Goal: Task Accomplishment & Management: Manage account settings

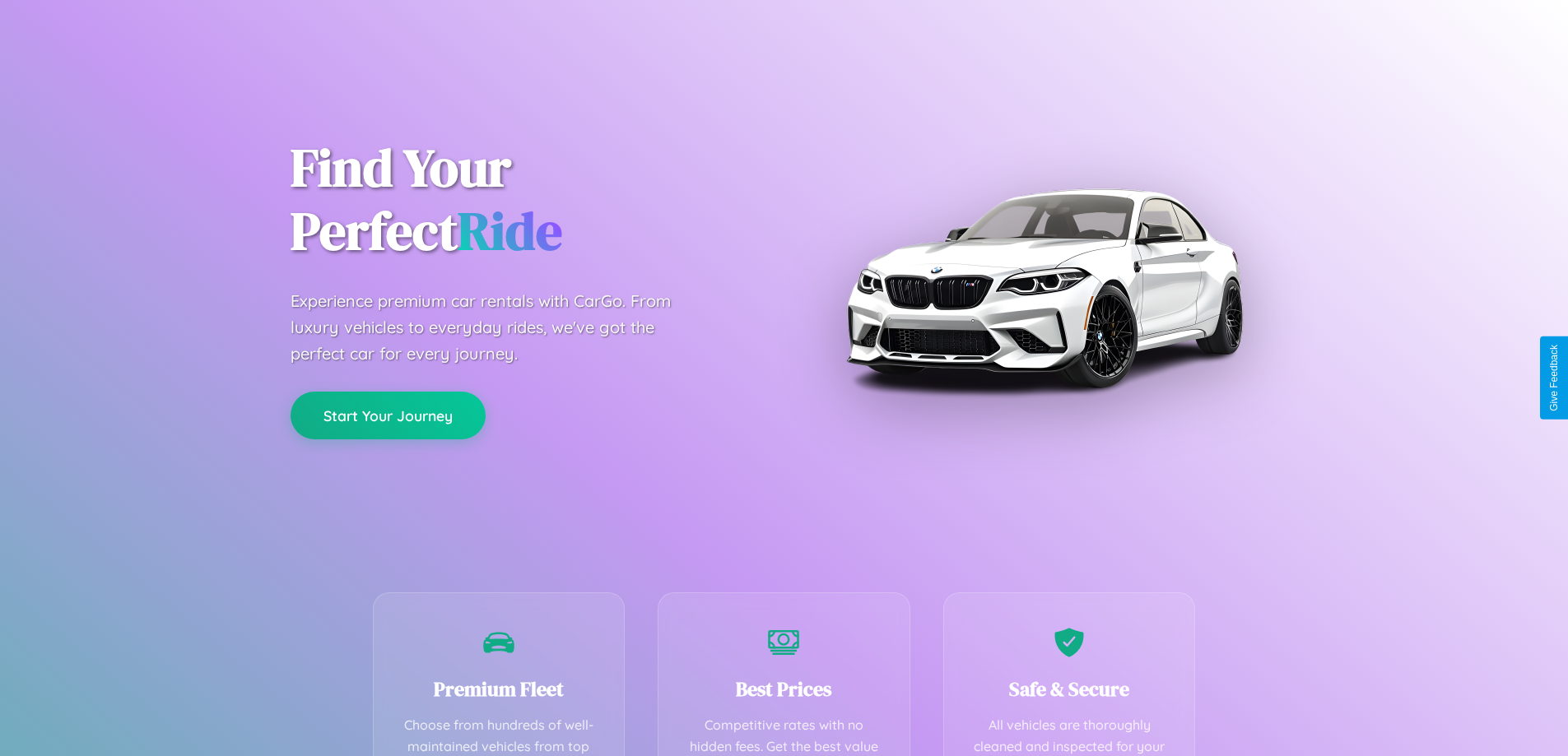
scroll to position [480, 0]
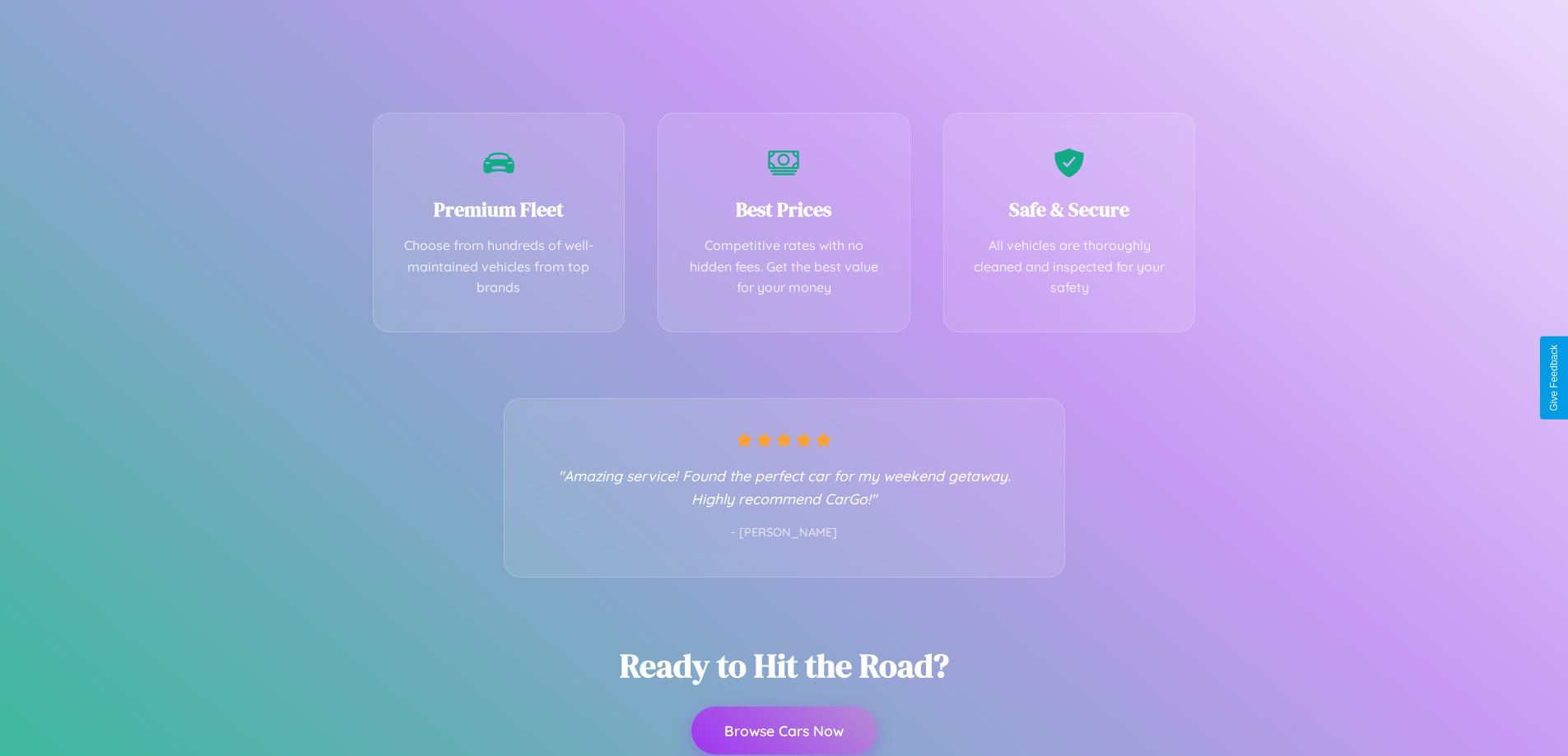
click at [784, 733] on button "Browse Cars Now" at bounding box center [783, 730] width 185 height 47
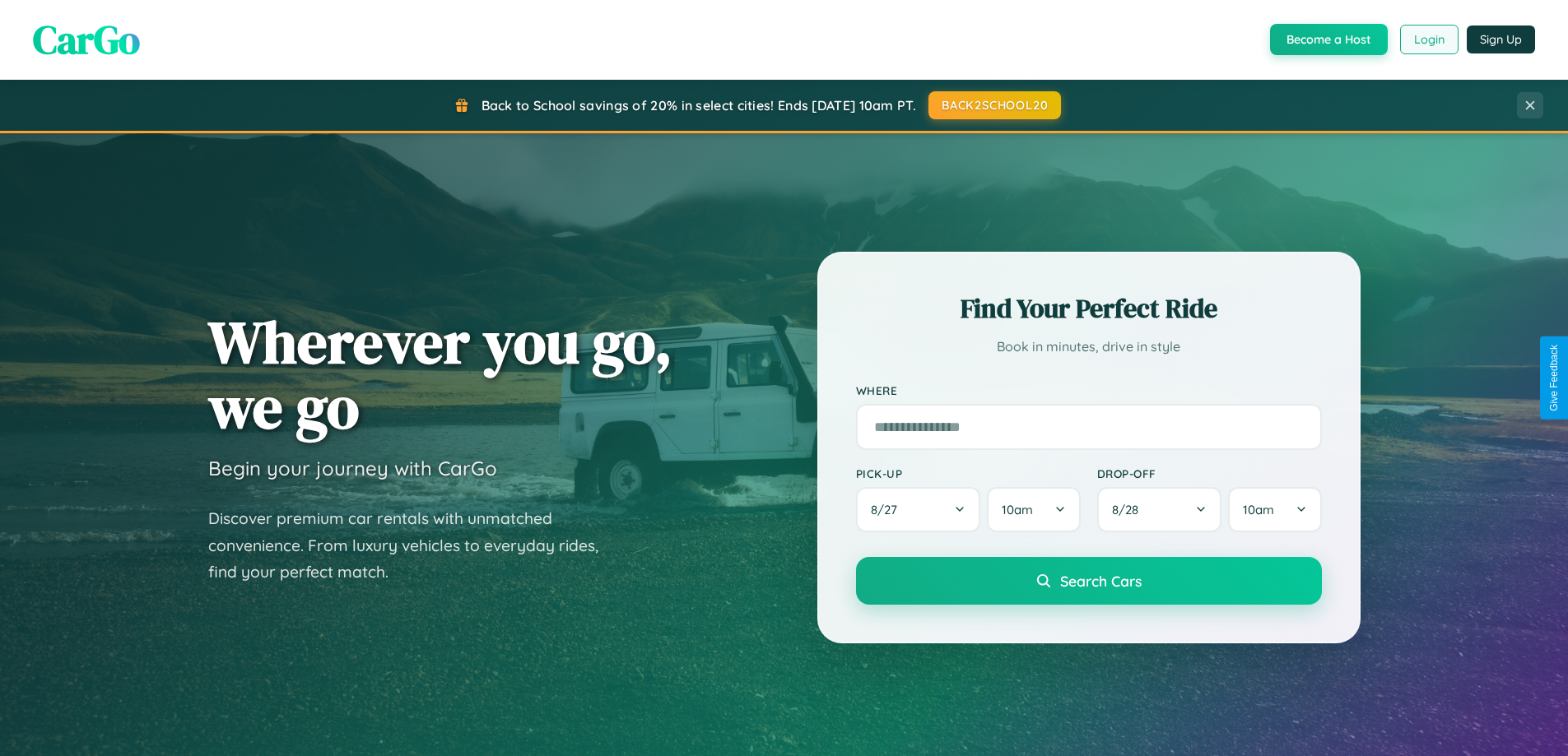
click at [1428, 40] on button "Login" at bounding box center [1429, 40] width 59 height 30
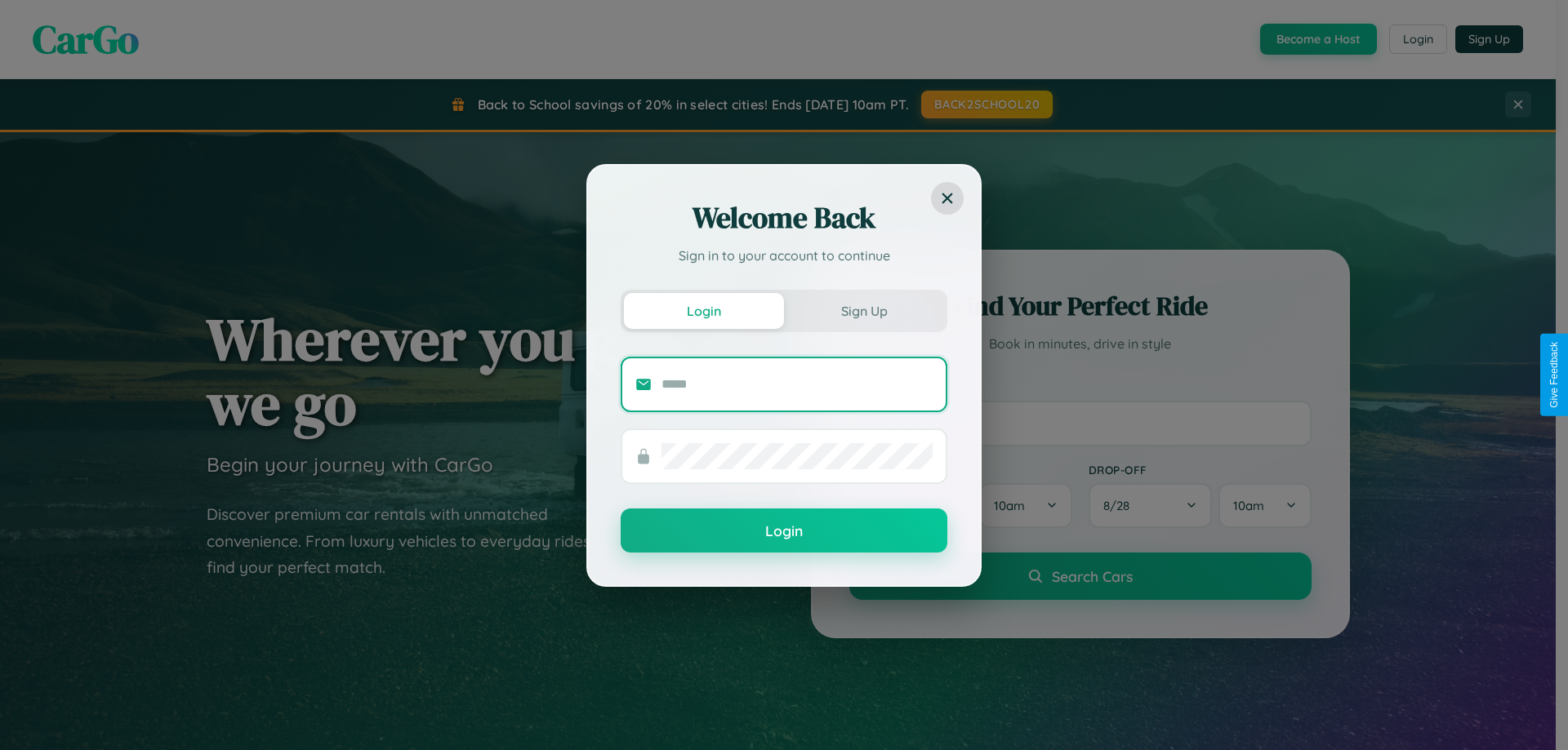
click at [797, 383] on input "text" at bounding box center [797, 384] width 271 height 26
type input "**********"
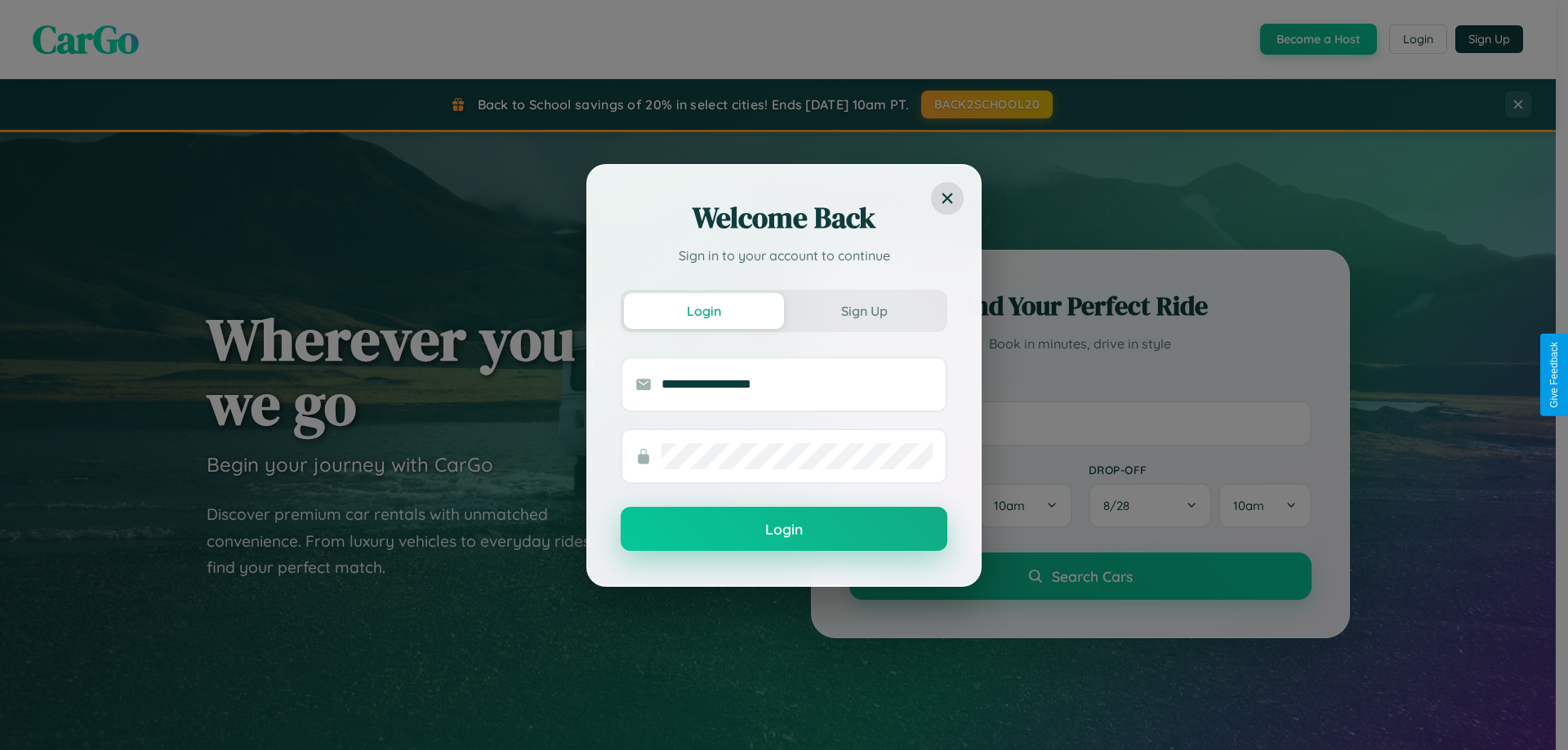
click at [784, 530] on button "Login" at bounding box center [784, 529] width 326 height 44
